Goal: Task Accomplishment & Management: Complete application form

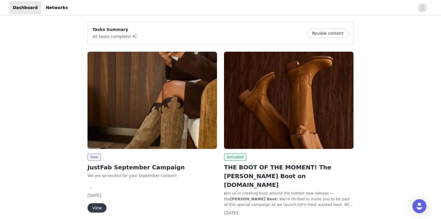
click at [296, 173] on h2 "THE BOOT OF THE MOMENT! The [PERSON_NAME] Boot on [DOMAIN_NAME]" at bounding box center [288, 176] width 129 height 26
click at [286, 170] on h2 "THE BOOT OF THE MOMENT! The [PERSON_NAME] Boot on [DOMAIN_NAME]" at bounding box center [288, 176] width 129 height 26
click at [266, 138] on img at bounding box center [288, 100] width 129 height 97
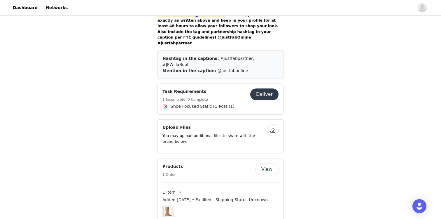
scroll to position [495, 0]
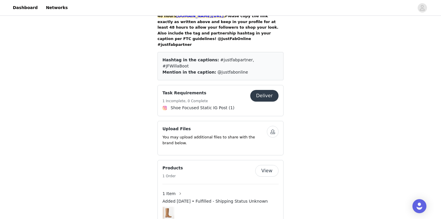
click at [265, 90] on button "Deliver" at bounding box center [264, 96] width 28 height 12
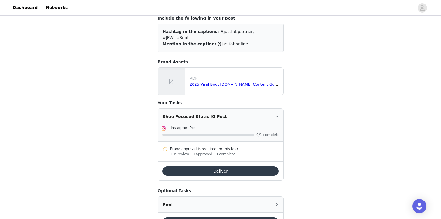
scroll to position [60, 0]
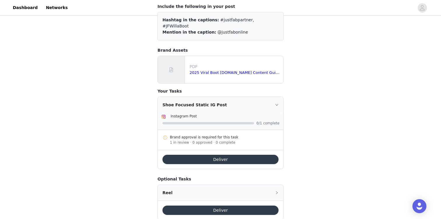
click at [249, 155] on button "Deliver" at bounding box center [220, 159] width 116 height 9
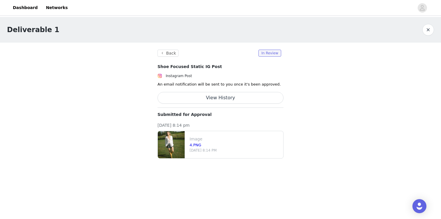
click at [262, 97] on button "View History" at bounding box center [220, 98] width 126 height 12
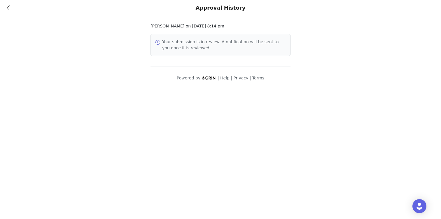
click at [9, 7] on icon at bounding box center [8, 8] width 3 height 4
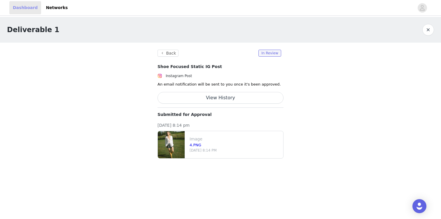
click at [23, 13] on link "Dashboard" at bounding box center [25, 7] width 32 height 13
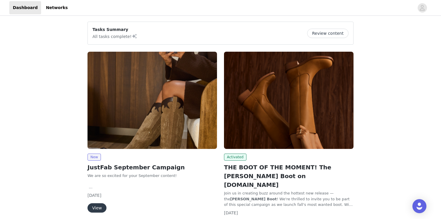
click at [123, 96] on img at bounding box center [151, 100] width 129 height 97
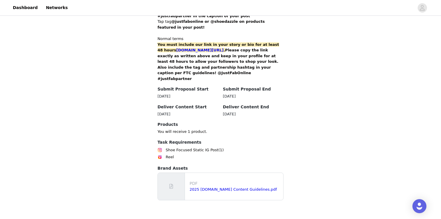
scroll to position [396, 0]
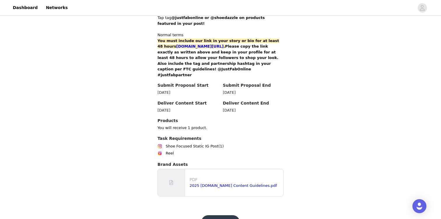
click at [217, 215] on button "Get Started" at bounding box center [220, 222] width 39 height 14
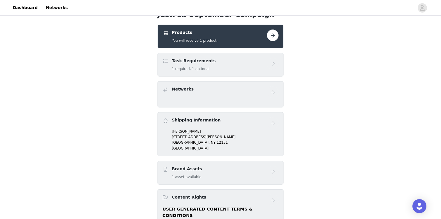
scroll to position [197, 0]
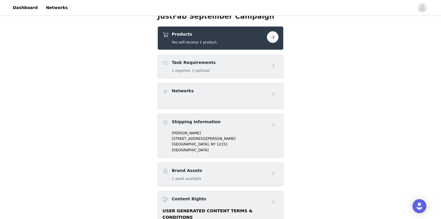
click at [257, 34] on div "Products You will receive 1 product." at bounding box center [214, 38] width 104 height 14
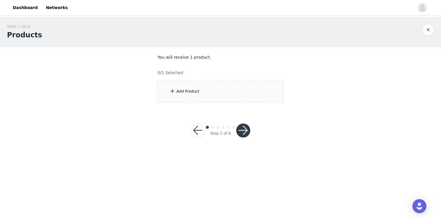
click at [220, 95] on div "Add Product" at bounding box center [220, 91] width 126 height 22
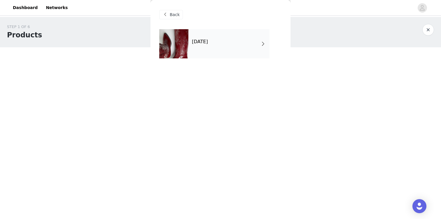
click at [235, 38] on div "September 2025" at bounding box center [228, 43] width 81 height 29
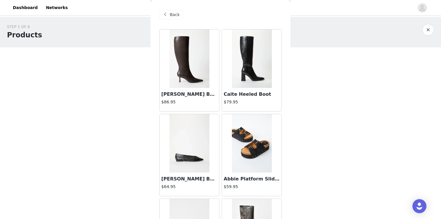
click at [182, 94] on h3 "Emilia Stiletto Boot" at bounding box center [189, 94] width 56 height 7
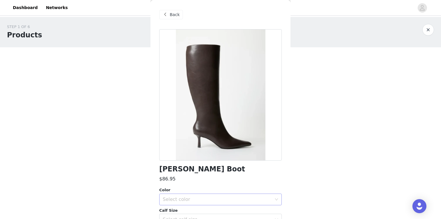
click at [180, 203] on div "Select color" at bounding box center [219, 199] width 112 height 11
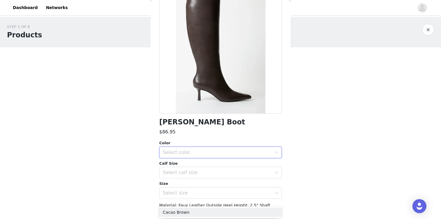
scroll to position [48, 0]
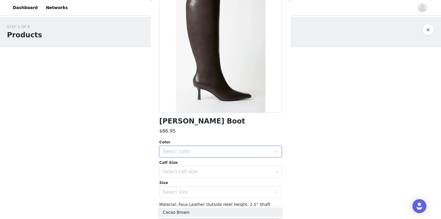
click at [180, 154] on div "Select color" at bounding box center [219, 151] width 112 height 11
click at [181, 146] on div "Select color" at bounding box center [219, 151] width 112 height 11
click at [182, 168] on li "Cacao Brown" at bounding box center [220, 163] width 122 height 9
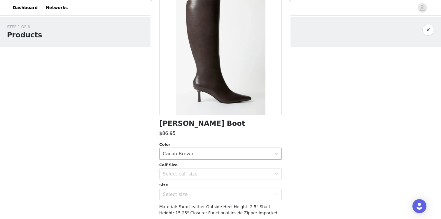
scroll to position [67, 0]
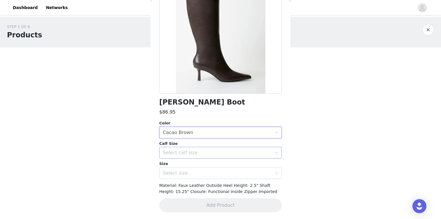
click at [197, 156] on div "Select calf size" at bounding box center [219, 152] width 112 height 11
click at [189, 171] on li "Regular" at bounding box center [220, 174] width 122 height 9
click at [187, 171] on div "Select size" at bounding box center [217, 173] width 109 height 6
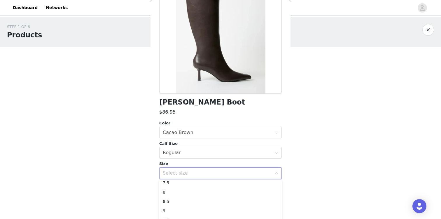
scroll to position [32, 0]
click at [174, 199] on li "8.5" at bounding box center [220, 199] width 122 height 9
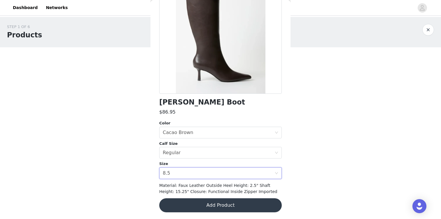
click at [147, 193] on body "Dashboard Networks STEP 1 OF 6 Products You will receive 1 product. 0/1 Selecte…" at bounding box center [220, 109] width 441 height 219
click at [186, 207] on button "Add Product" at bounding box center [220, 205] width 122 height 14
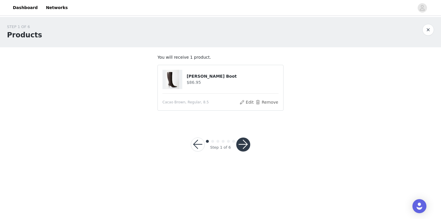
click at [240, 147] on button "button" at bounding box center [243, 144] width 14 height 14
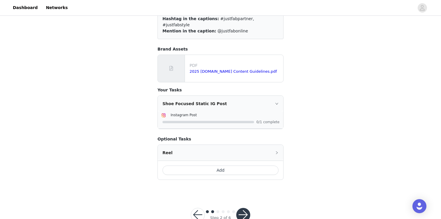
scroll to position [62, 0]
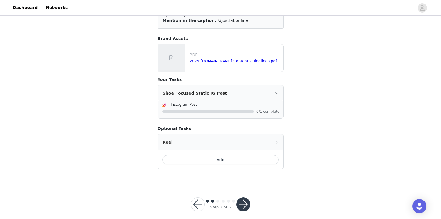
click at [245, 197] on button "button" at bounding box center [243, 204] width 14 height 14
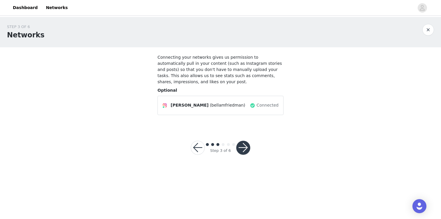
click at [241, 149] on button "button" at bounding box center [243, 148] width 14 height 14
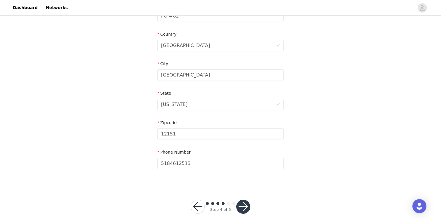
scroll to position [179, 0]
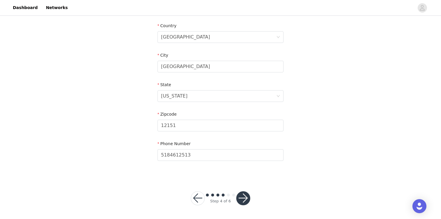
click at [246, 203] on button "button" at bounding box center [243, 198] width 14 height 14
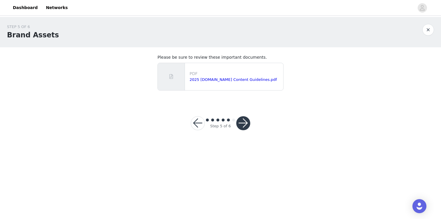
click at [246, 123] on button "button" at bounding box center [243, 123] width 14 height 14
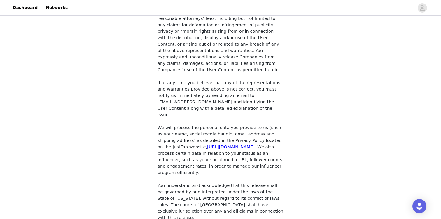
scroll to position [518, 0]
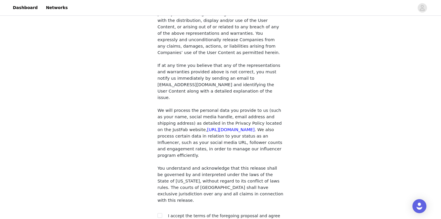
click at [208, 213] on span "I accept the terms of the foregoing proposal and agree to the privacy policy an…" at bounding box center [224, 218] width 112 height 11
click at [159, 213] on label at bounding box center [159, 216] width 5 height 6
click at [159, 213] on input "checkbox" at bounding box center [159, 215] width 4 height 4
checkbox input "true"
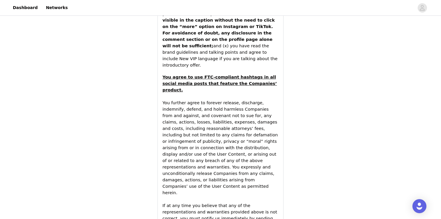
scroll to position [949, 0]
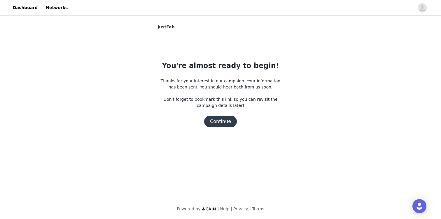
click at [224, 121] on button "Continue" at bounding box center [220, 121] width 33 height 12
